Goal: Information Seeking & Learning: Learn about a topic

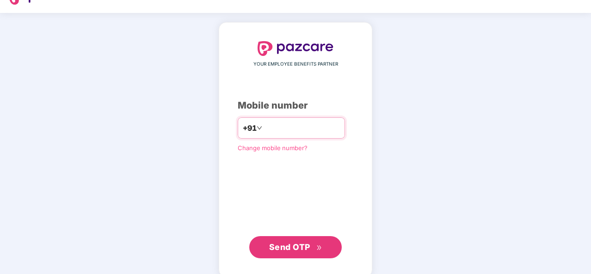
scroll to position [32, 0]
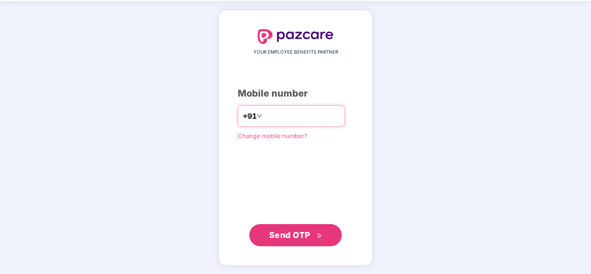
type input "**********"
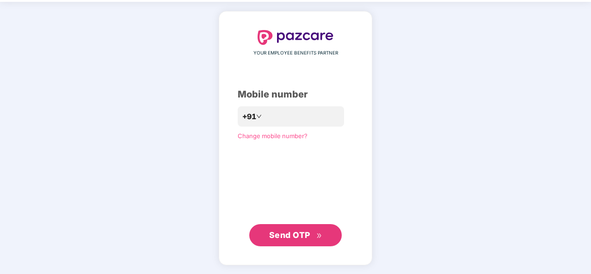
click at [293, 226] on button "Send OTP" at bounding box center [295, 235] width 92 height 22
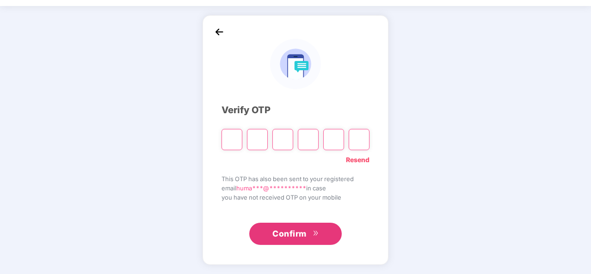
scroll to position [27, 0]
type input "*"
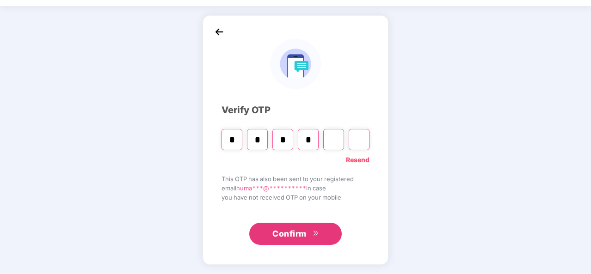
type input "*"
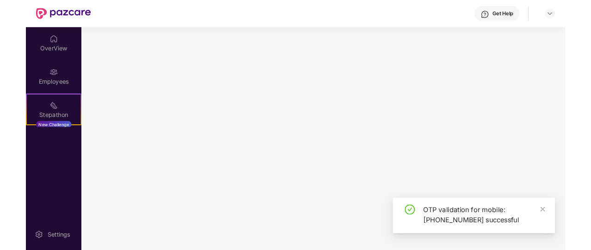
scroll to position [0, 0]
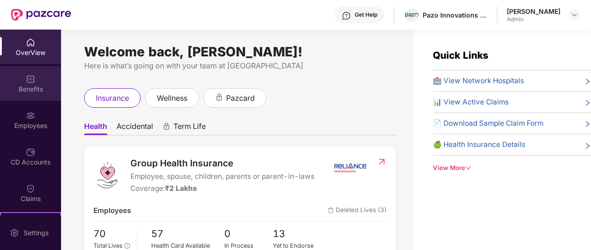
click at [30, 89] on div "Benefits" at bounding box center [30, 89] width 61 height 9
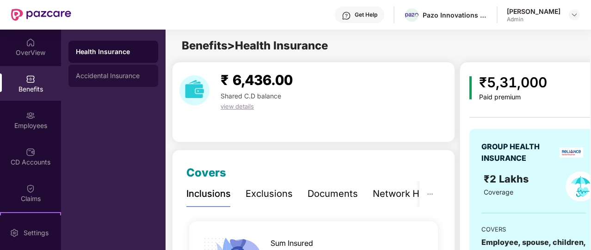
click at [111, 77] on div "Accidental Insurance" at bounding box center [113, 75] width 75 height 7
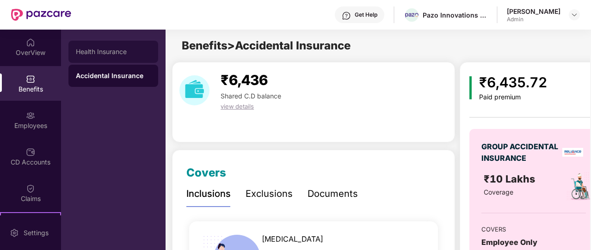
click at [126, 55] on div "Health Insurance" at bounding box center [113, 51] width 75 height 7
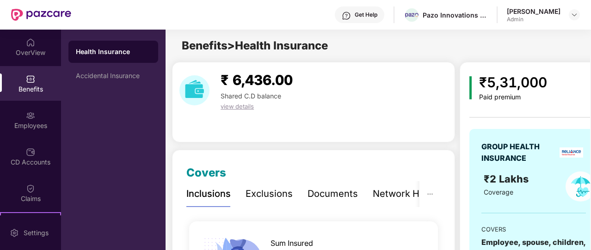
click at [188, 193] on div "Inclusions" at bounding box center [208, 194] width 44 height 14
click at [257, 190] on div "Exclusions" at bounding box center [268, 194] width 47 height 14
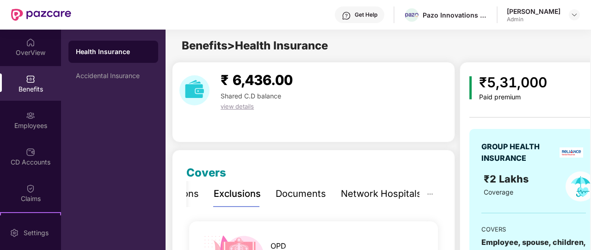
click at [293, 194] on div "Documents" at bounding box center [300, 194] width 50 height 14
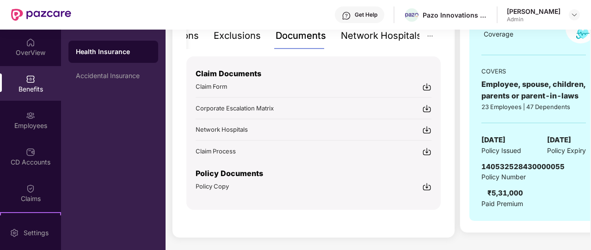
scroll to position [160, 0]
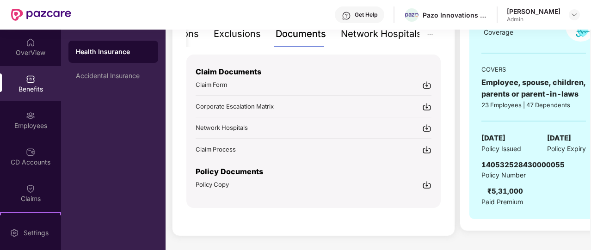
click at [360, 32] on div "Network Hospitals" at bounding box center [381, 34] width 81 height 14
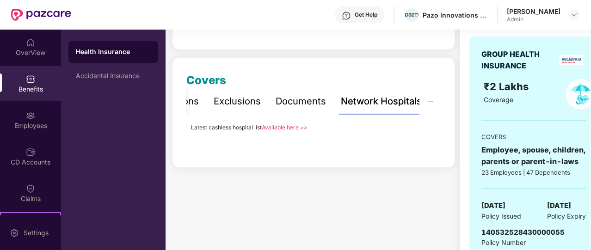
scroll to position [87, 0]
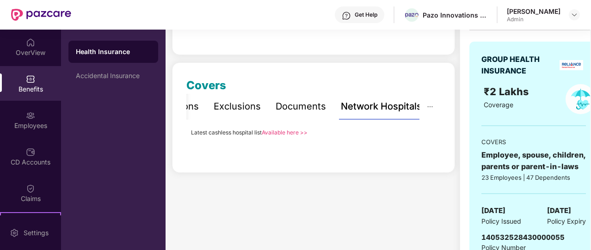
click at [281, 131] on link "Available here >>" at bounding box center [285, 132] width 46 height 7
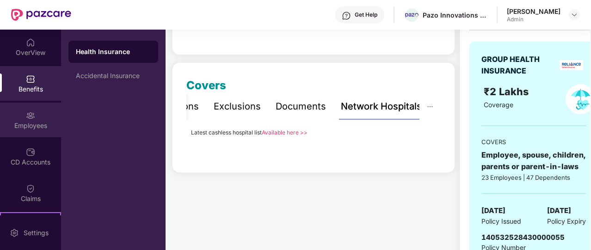
click at [24, 121] on div "Employees" at bounding box center [30, 120] width 61 height 35
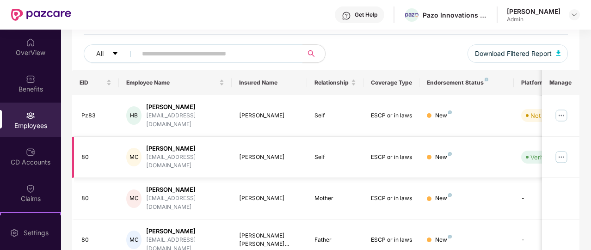
scroll to position [101, 0]
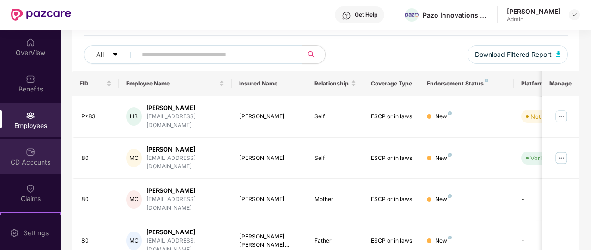
click at [33, 153] on img at bounding box center [30, 151] width 9 height 9
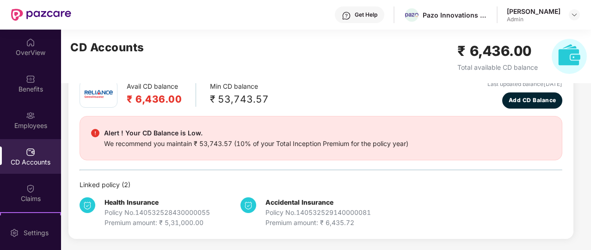
scroll to position [50, 0]
click at [211, 172] on div "Avail CD balance ₹ 6,436.00 Min CD balance ₹ 53,743.57 Last updated balance [DA…" at bounding box center [320, 154] width 483 height 148
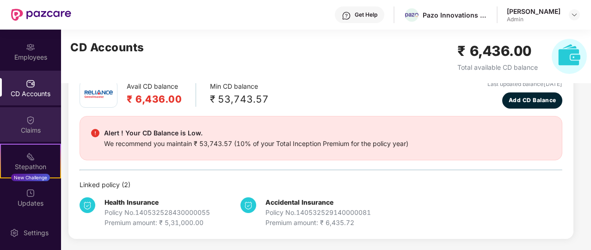
scroll to position [70, 0]
click at [40, 130] on div "Claims" at bounding box center [30, 128] width 61 height 9
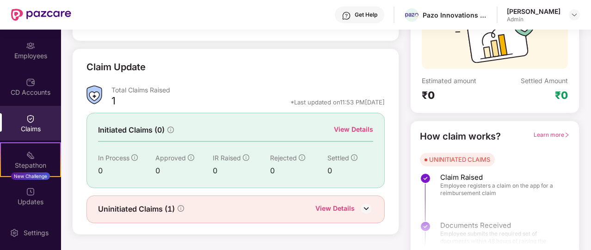
scroll to position [112, 0]
